Goal: Information Seeking & Learning: Learn about a topic

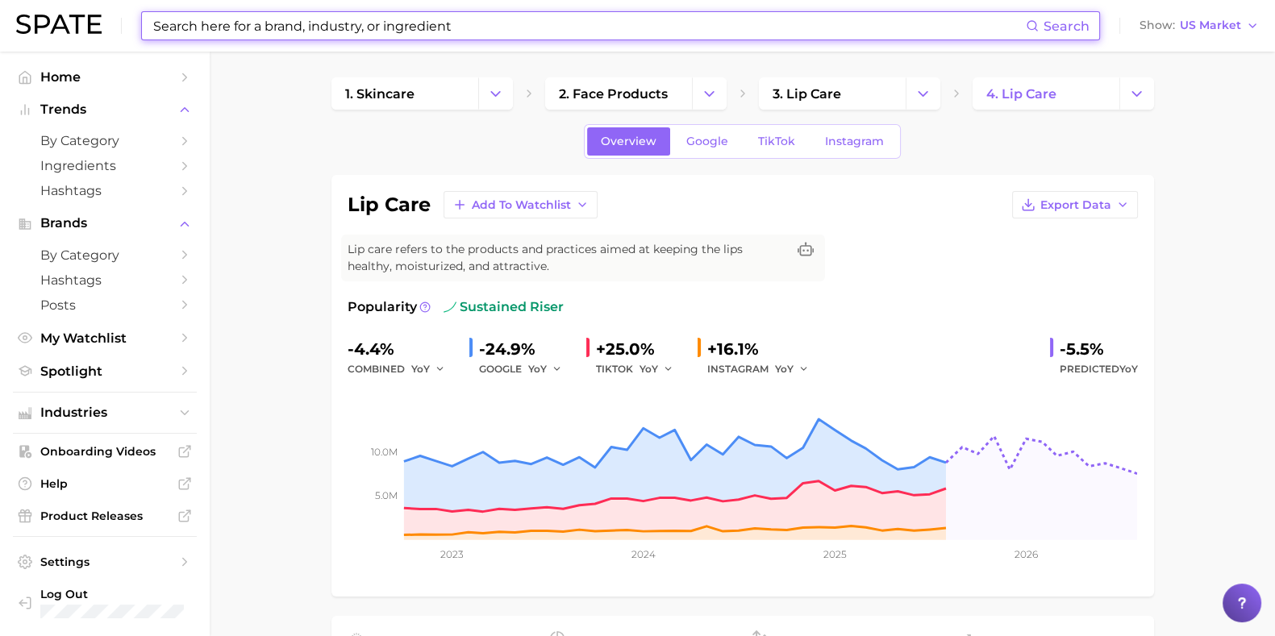
click at [169, 21] on input at bounding box center [589, 25] width 874 height 27
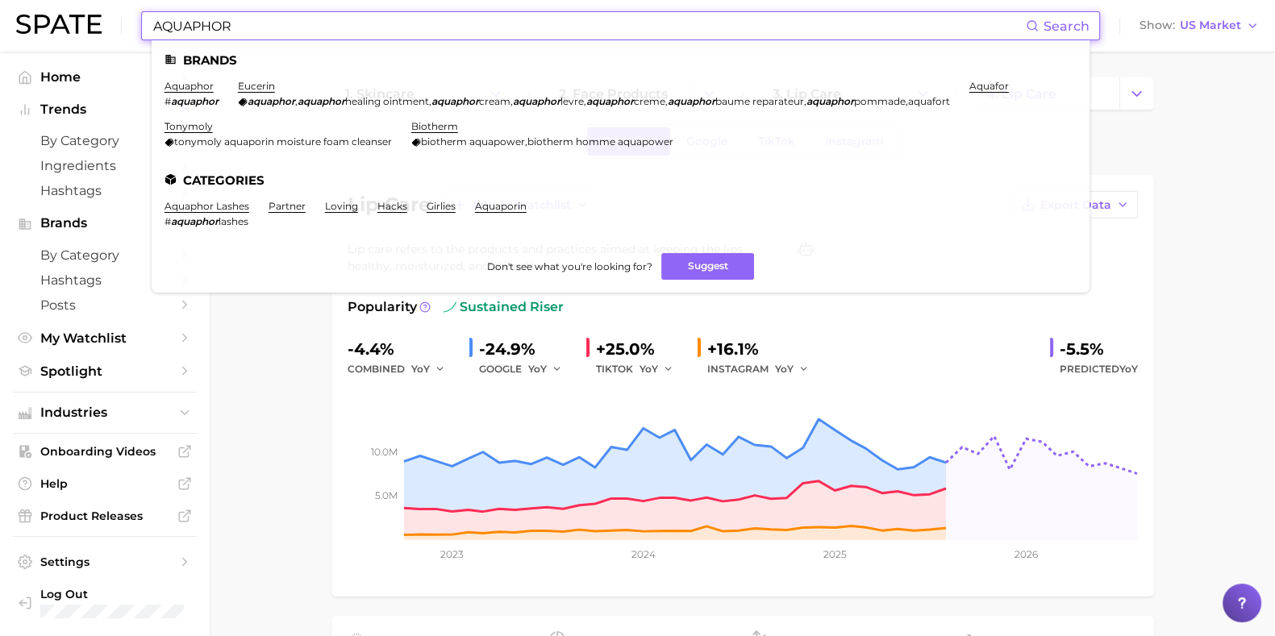
type input "AQUAPHOR"
click at [193, 86] on link "aquaphor" at bounding box center [189, 86] width 49 height 12
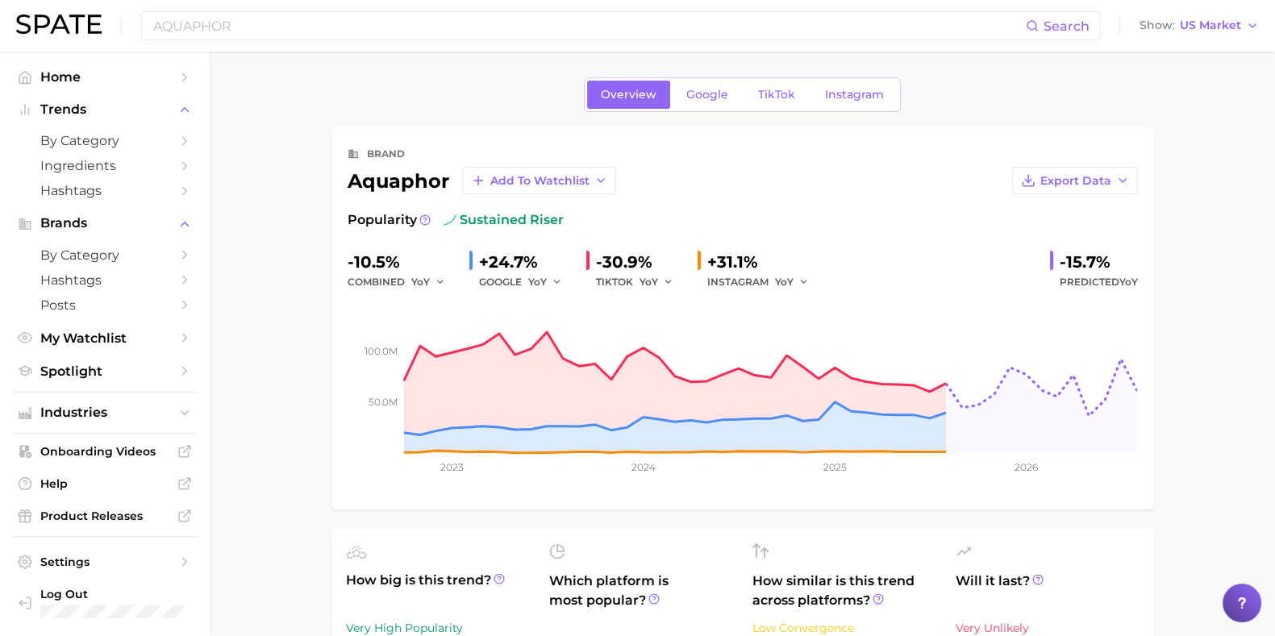
click at [781, 91] on span "TikTok" at bounding box center [776, 95] width 37 height 14
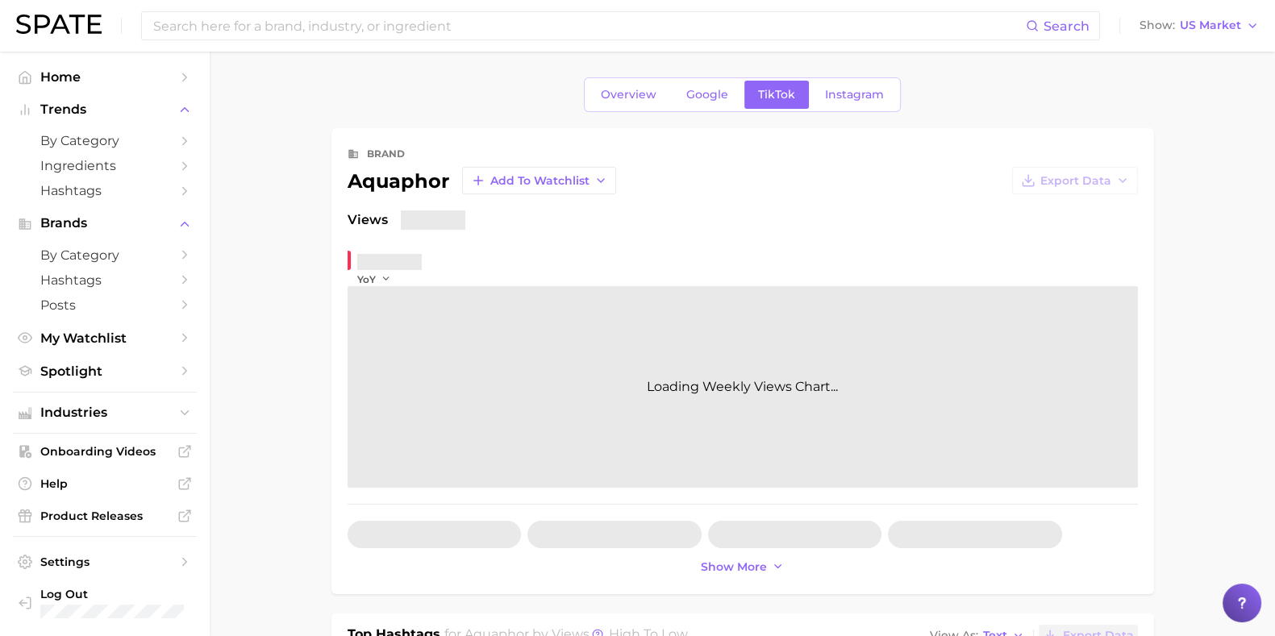
click at [852, 89] on span "Instagram" at bounding box center [854, 95] width 59 height 14
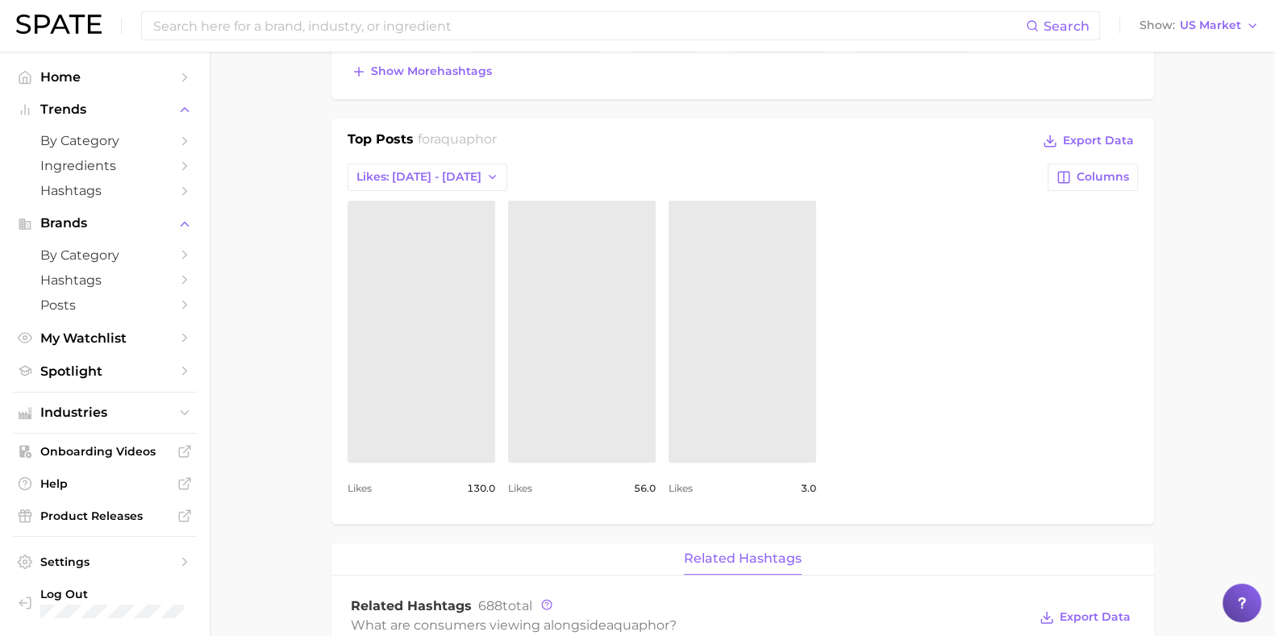
scroll to position [605, 0]
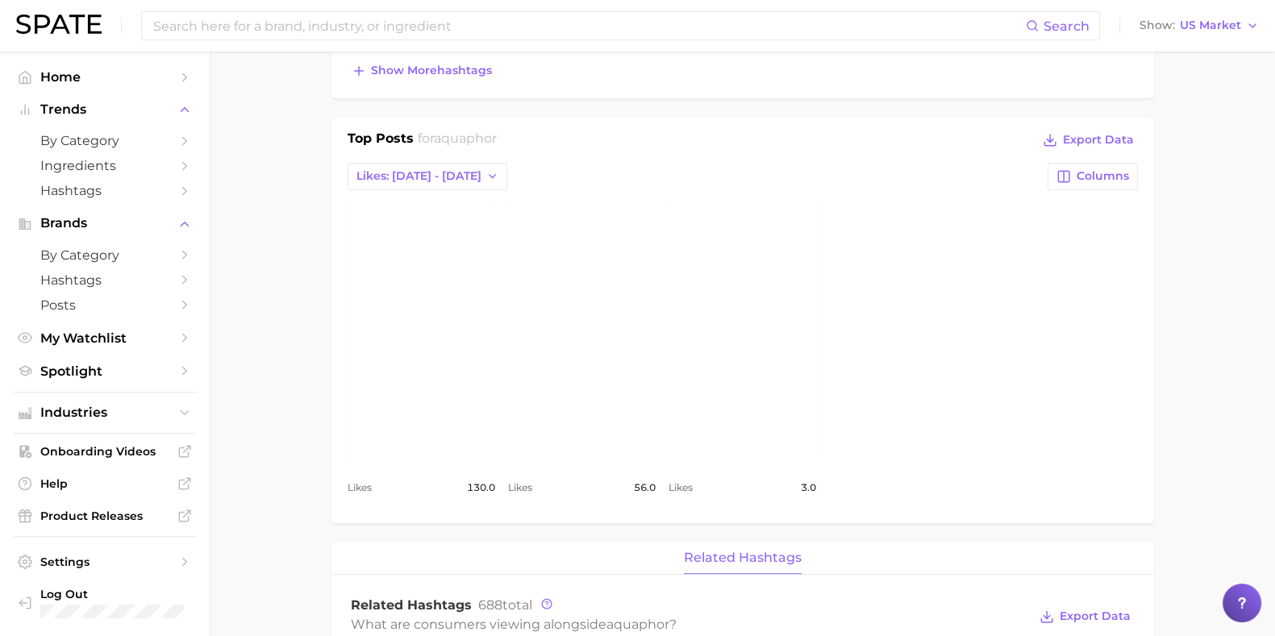
click at [483, 166] on button "Likes: [DATE] - [DATE]" at bounding box center [428, 176] width 160 height 27
click at [419, 258] on button "Total Likes" at bounding box center [436, 264] width 177 height 29
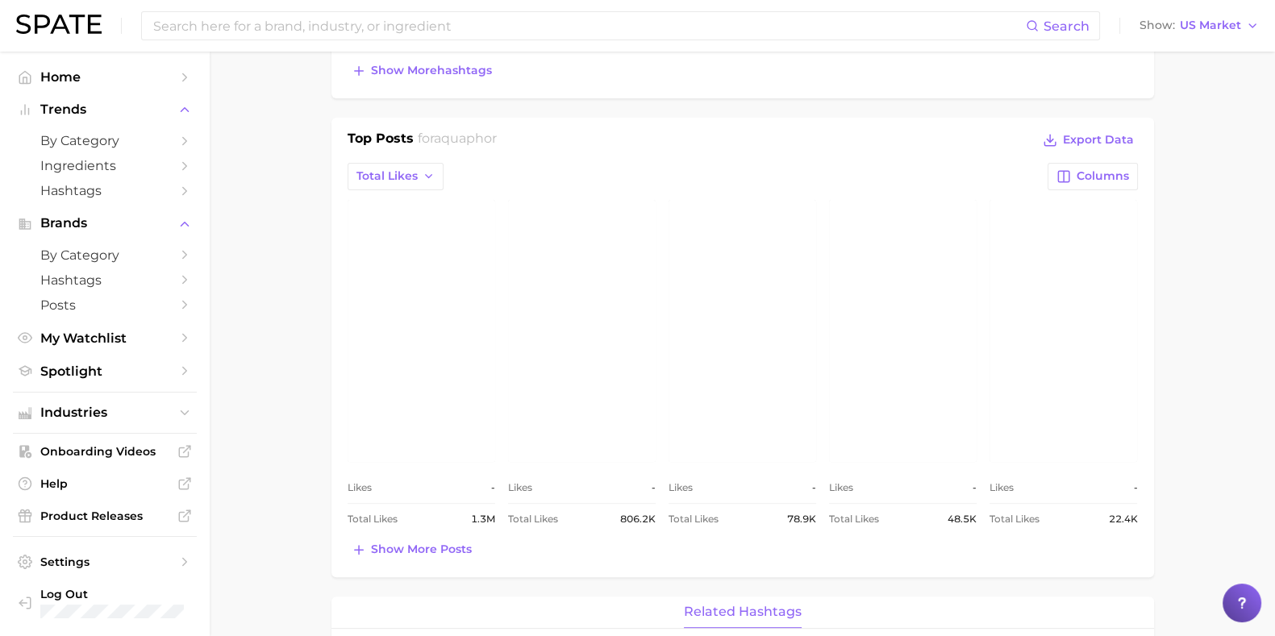
click at [1032, 401] on link "view post on Instagram" at bounding box center [1064, 331] width 148 height 262
